Goal: Answer question/provide support

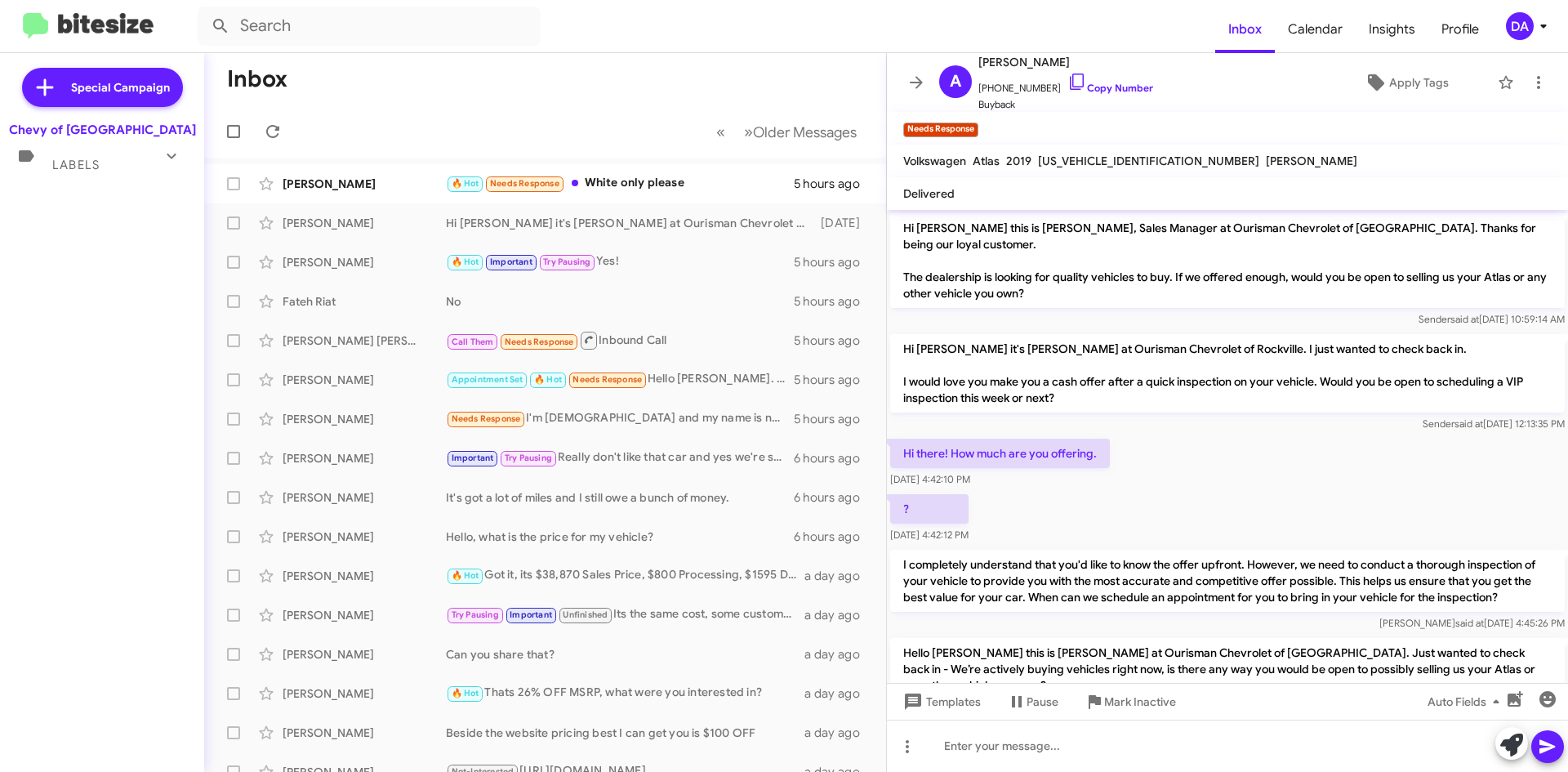
scroll to position [319, 0]
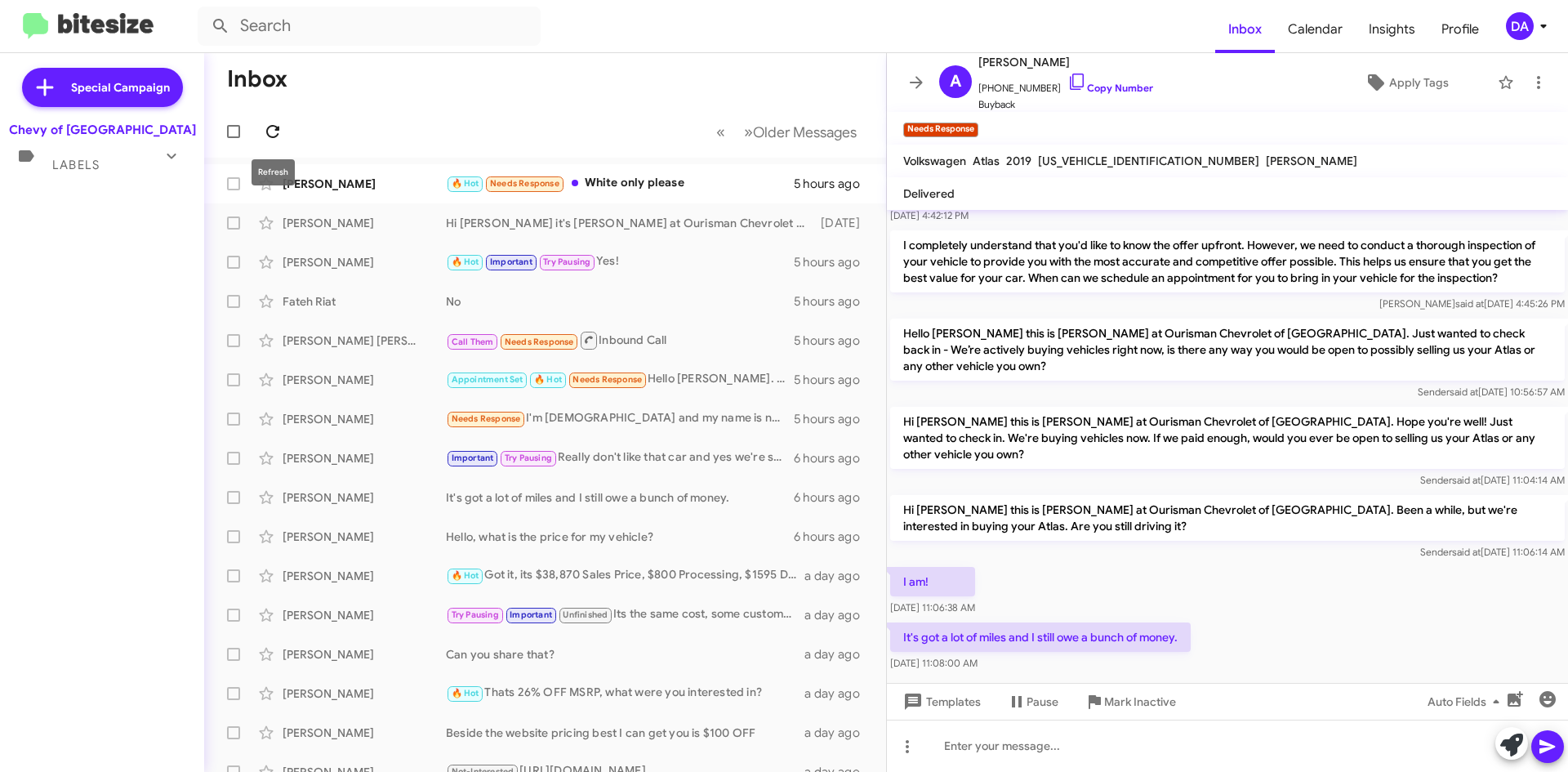
click at [282, 135] on span at bounding box center [273, 131] width 33 height 20
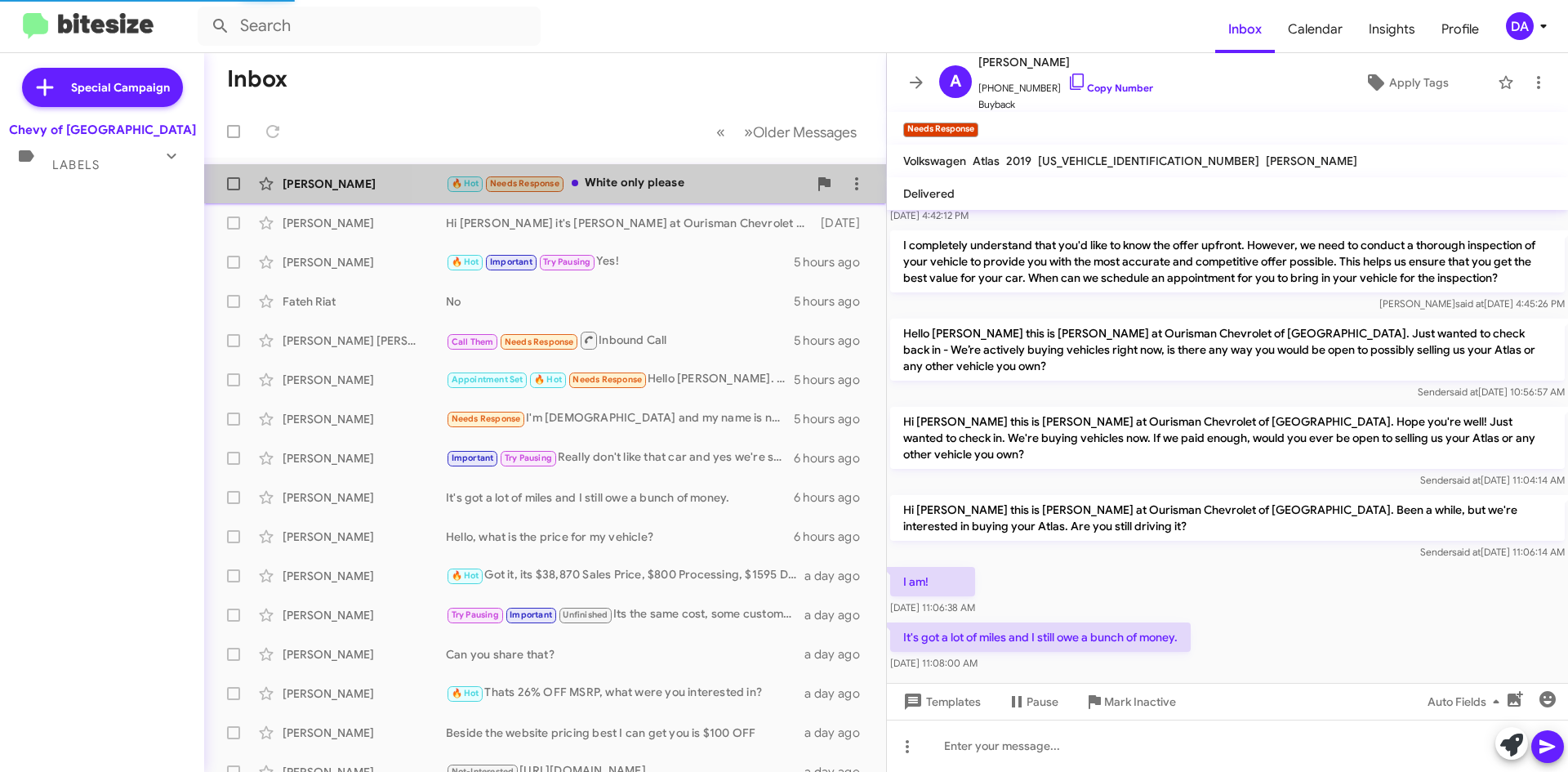
click at [645, 182] on div "🔥 Hot Needs Response White only please" at bounding box center [627, 183] width 361 height 19
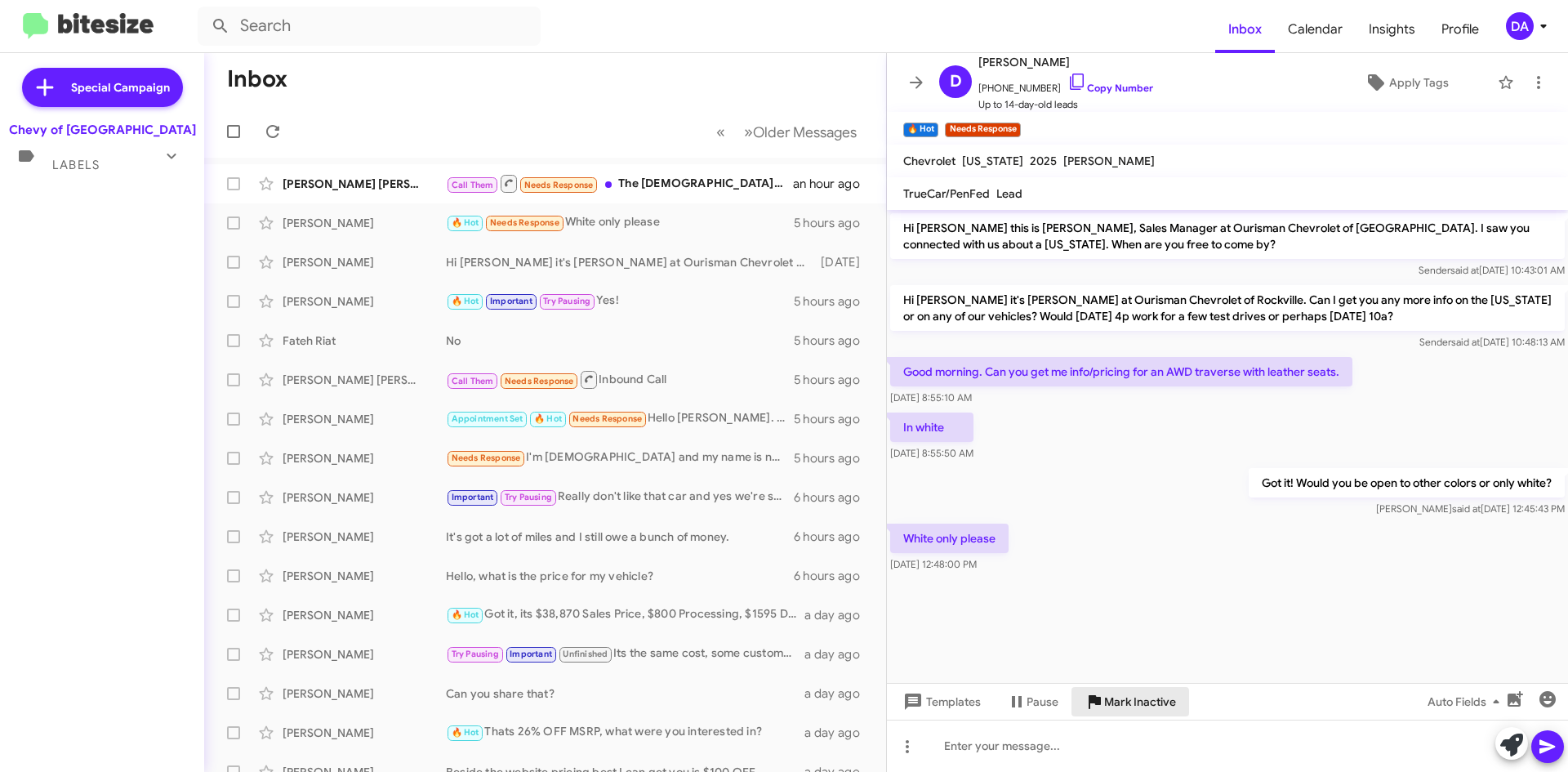
click at [1128, 707] on span "Mark Inactive" at bounding box center [1139, 701] width 71 height 29
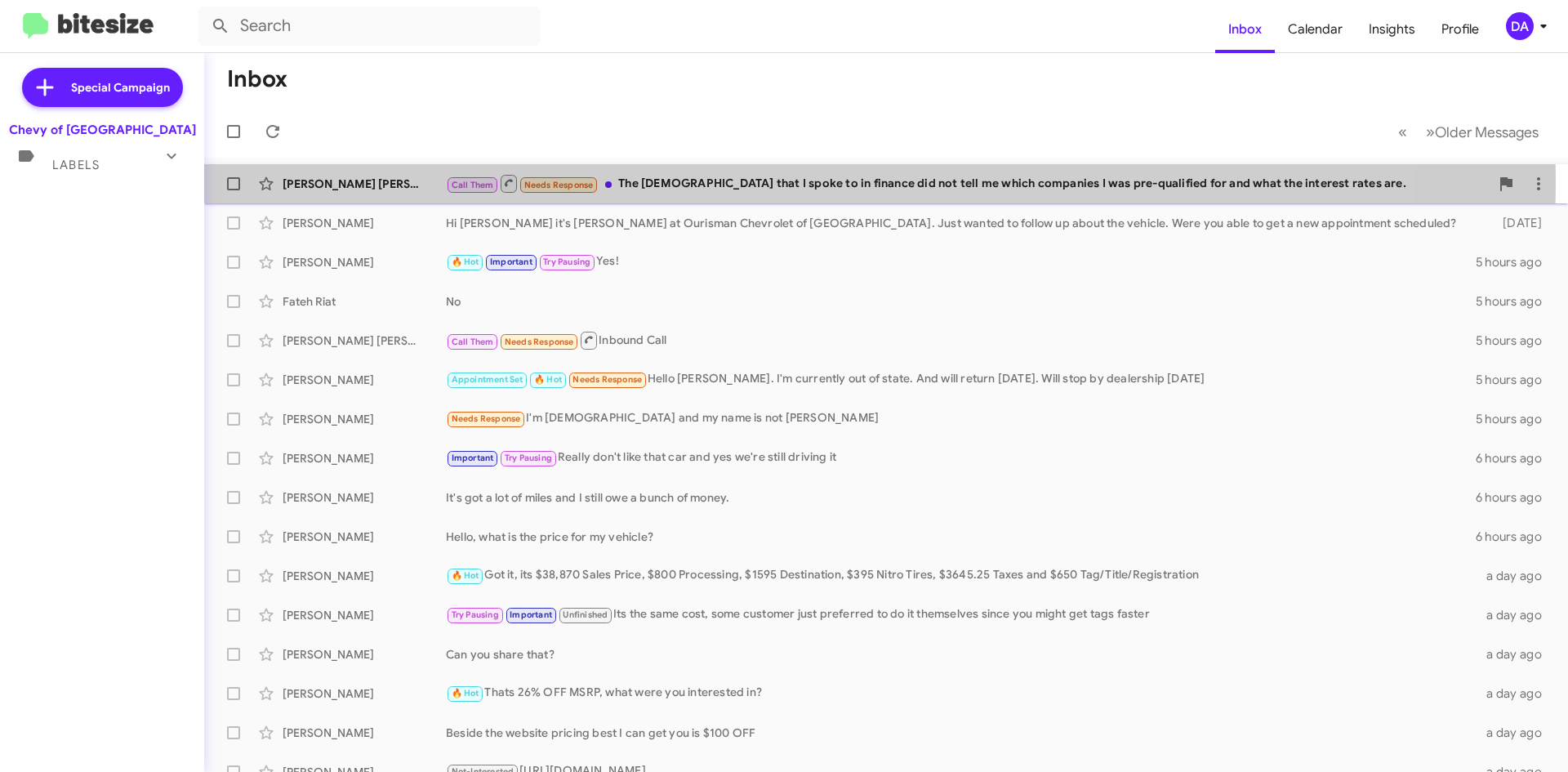
click at [758, 182] on div "Call Them Needs Response The [DEMOGRAPHIC_DATA] that I spoke to in finance did …" at bounding box center [967, 183] width 1043 height 21
